Goal: Find specific page/section: Find specific page/section

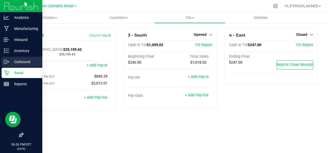
click at [5, 65] on div "Outbound" at bounding box center [22, 62] width 41 height 10
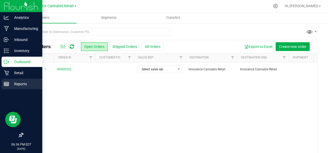
click at [23, 87] on p "Reports" at bounding box center [24, 84] width 31 height 6
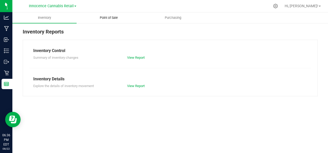
click at [100, 16] on span "Point of Sale" at bounding box center [109, 17] width 32 height 5
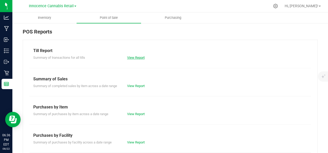
click at [135, 57] on link "View Report" at bounding box center [136, 58] width 18 height 4
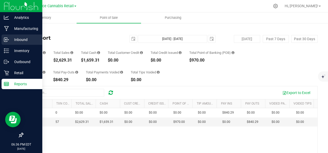
click at [6, 39] on icon at bounding box center [5, 39] width 1 height 1
